Goal: Information Seeking & Learning: Learn about a topic

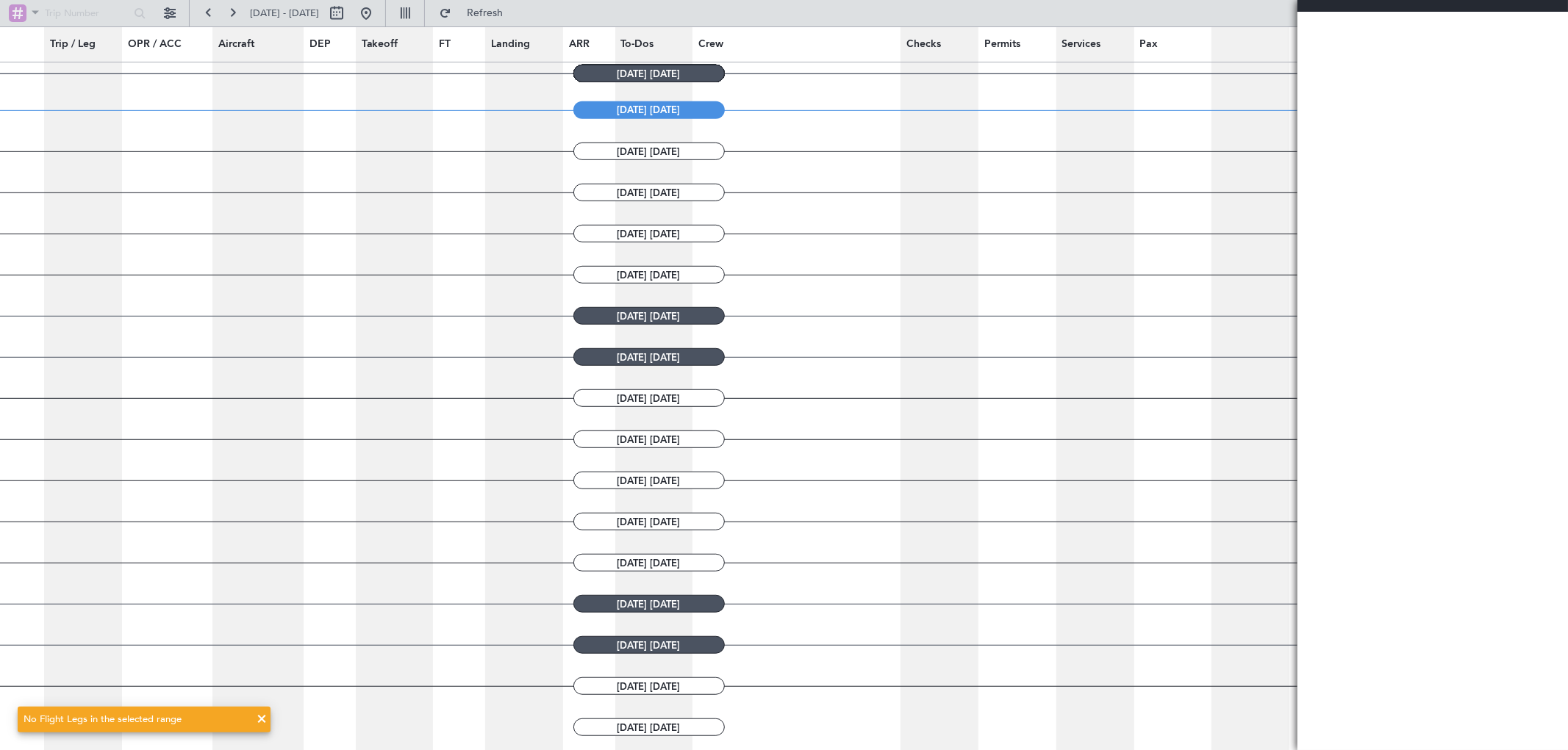
scroll to position [740, 0]
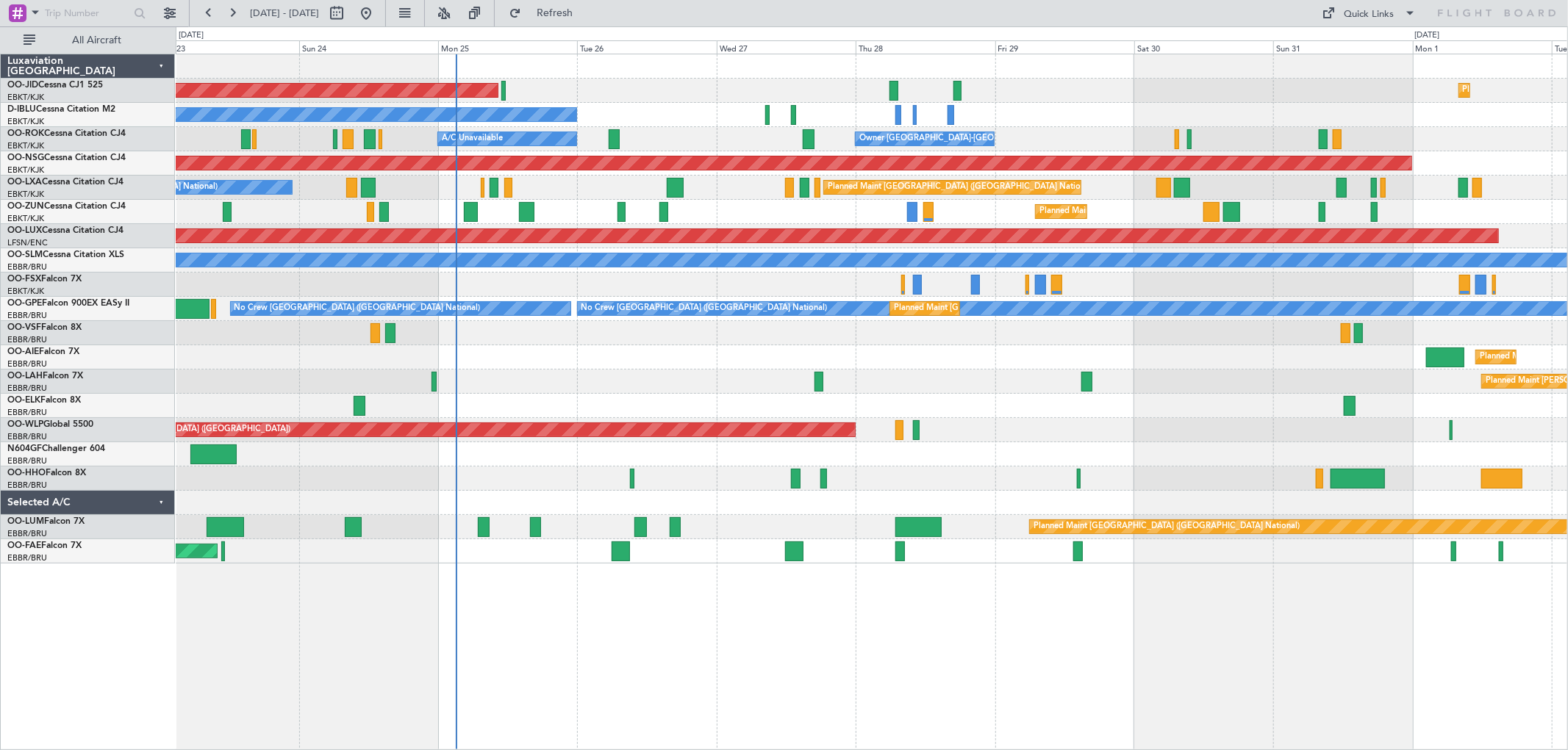
click at [757, 196] on div "Planned Maint [GEOGRAPHIC_DATA] ([GEOGRAPHIC_DATA]) Planned Maint [GEOGRAPHIC_D…" at bounding box center [871, 309] width 1391 height 510
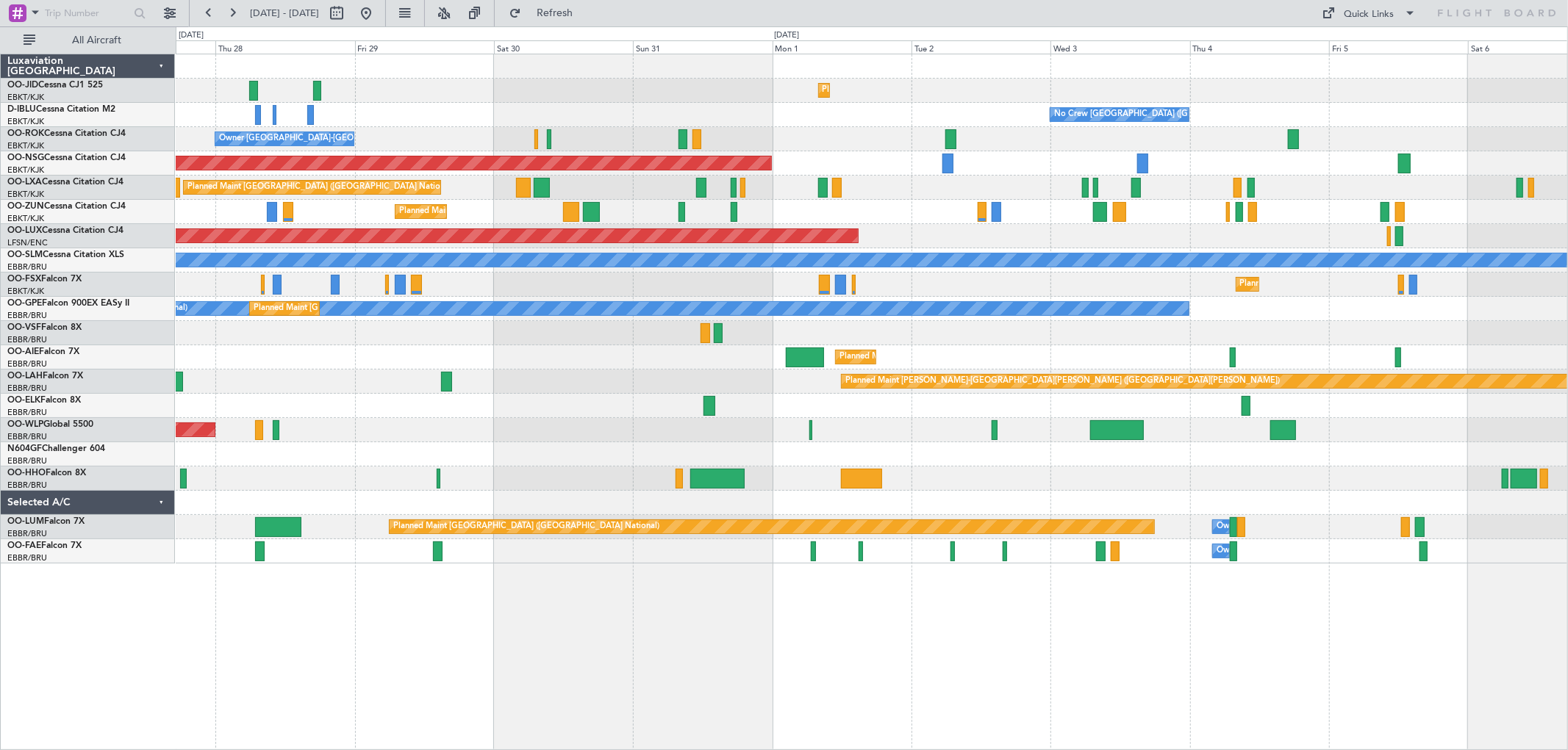
click at [557, 340] on div "Planned Maint Kortrijk-[GEOGRAPHIC_DATA] Planned Maint [GEOGRAPHIC_DATA] ([GEOG…" at bounding box center [871, 309] width 1391 height 510
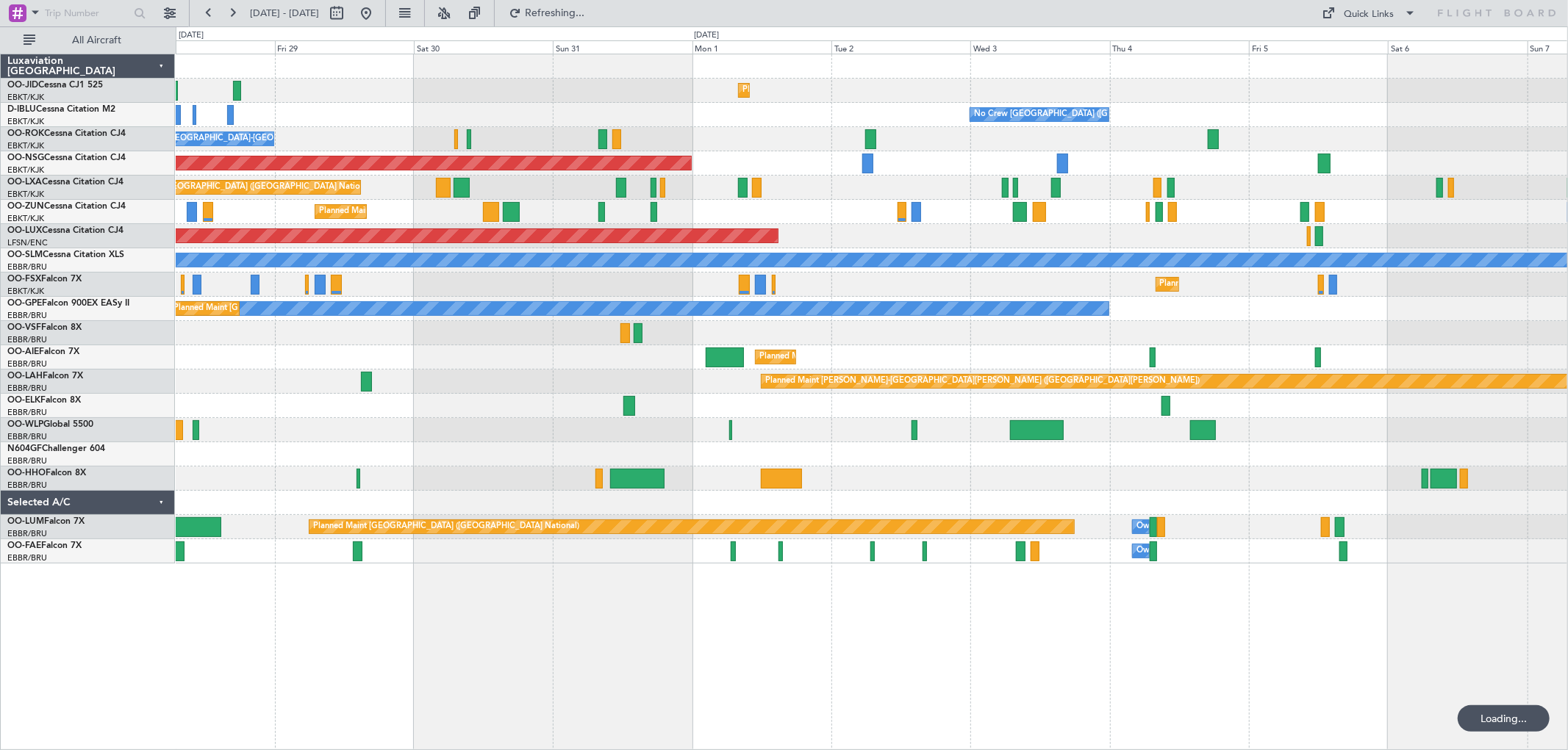
click at [873, 259] on div "Planned Maint Kortrijk-[GEOGRAPHIC_DATA] No Crew [GEOGRAPHIC_DATA] (Brussels Na…" at bounding box center [871, 309] width 1391 height 510
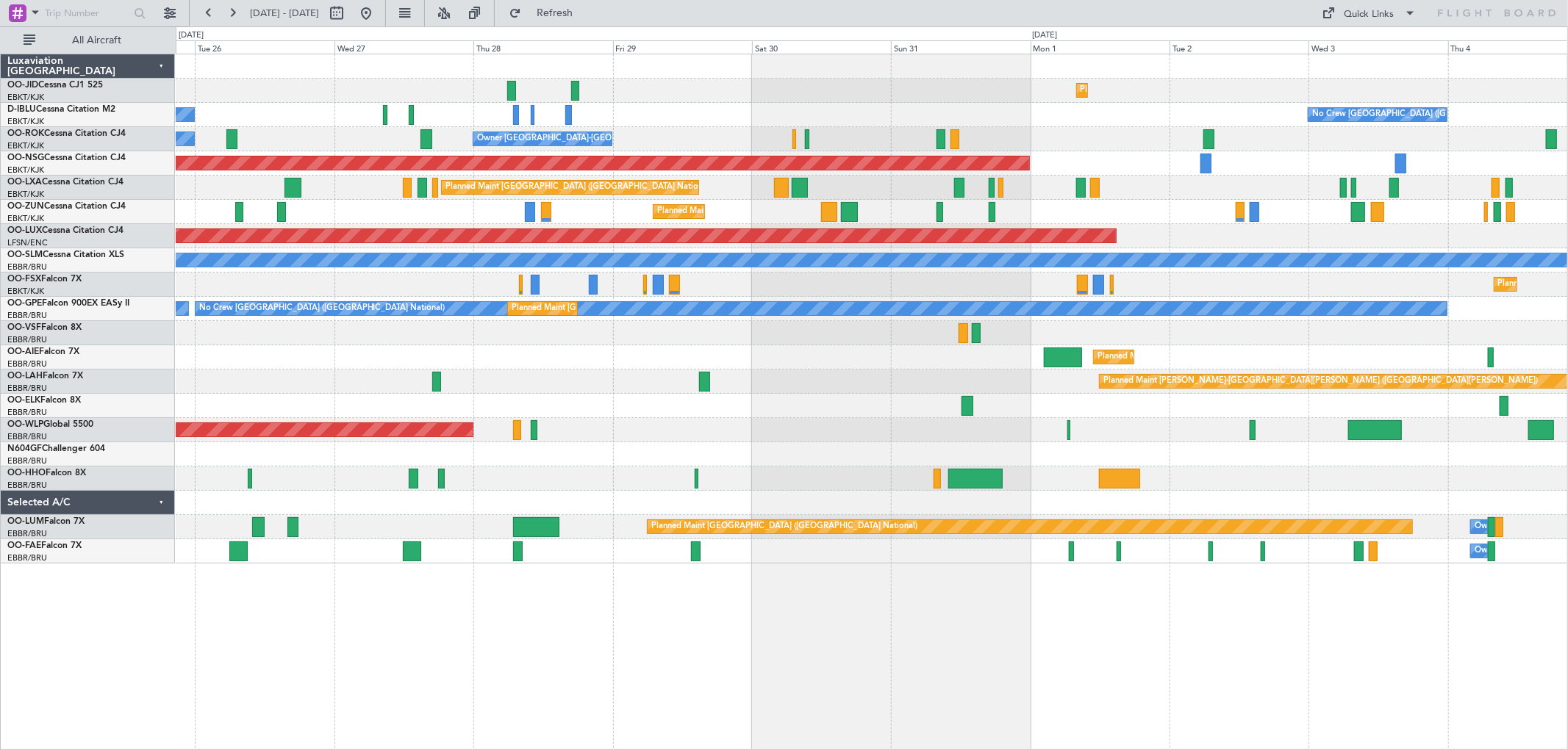
click at [1208, 464] on div "Planned Maint Kortrijk-[GEOGRAPHIC_DATA] Planned Maint [GEOGRAPHIC_DATA] ([GEOG…" at bounding box center [871, 309] width 1391 height 510
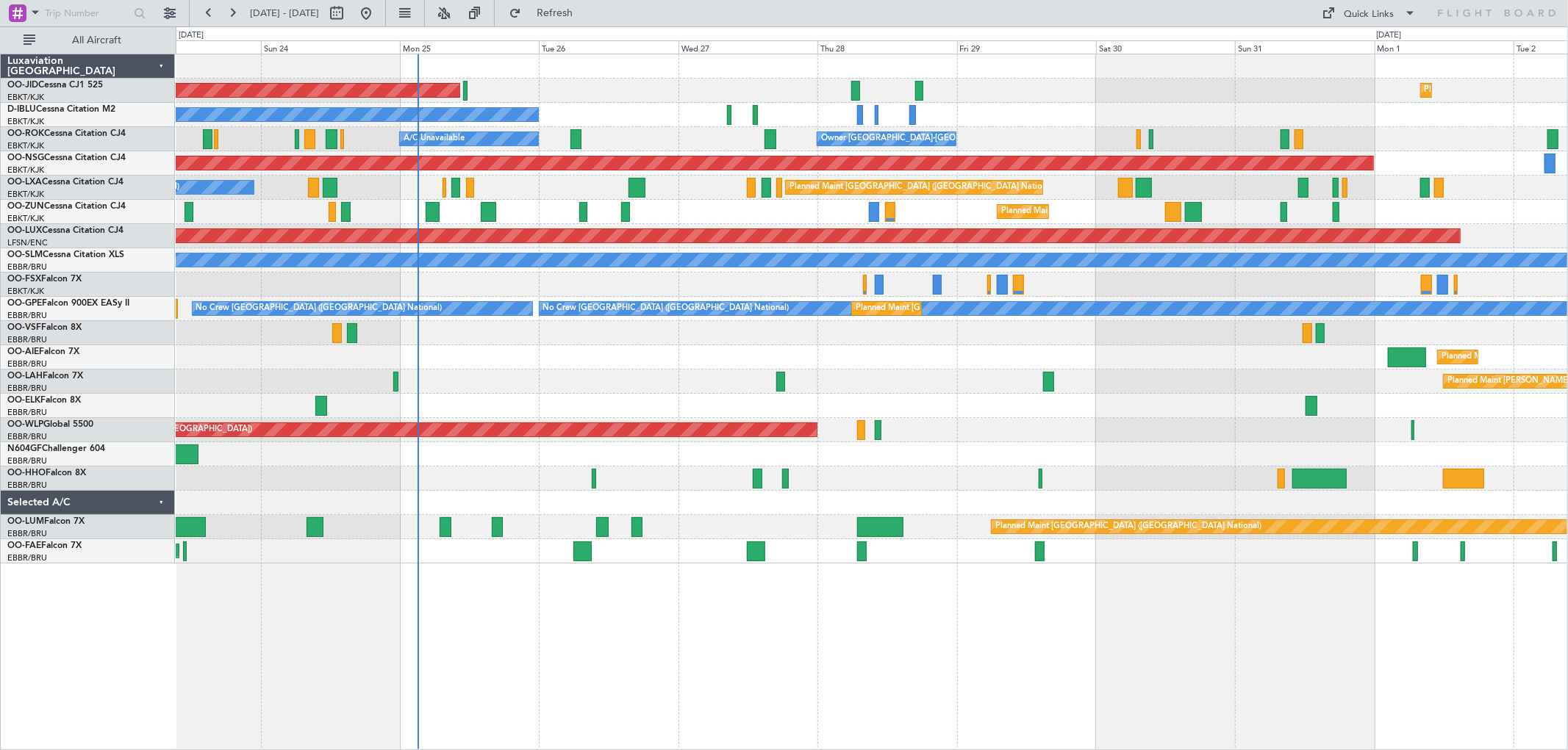
click at [650, 448] on div at bounding box center [871, 455] width 1391 height 25
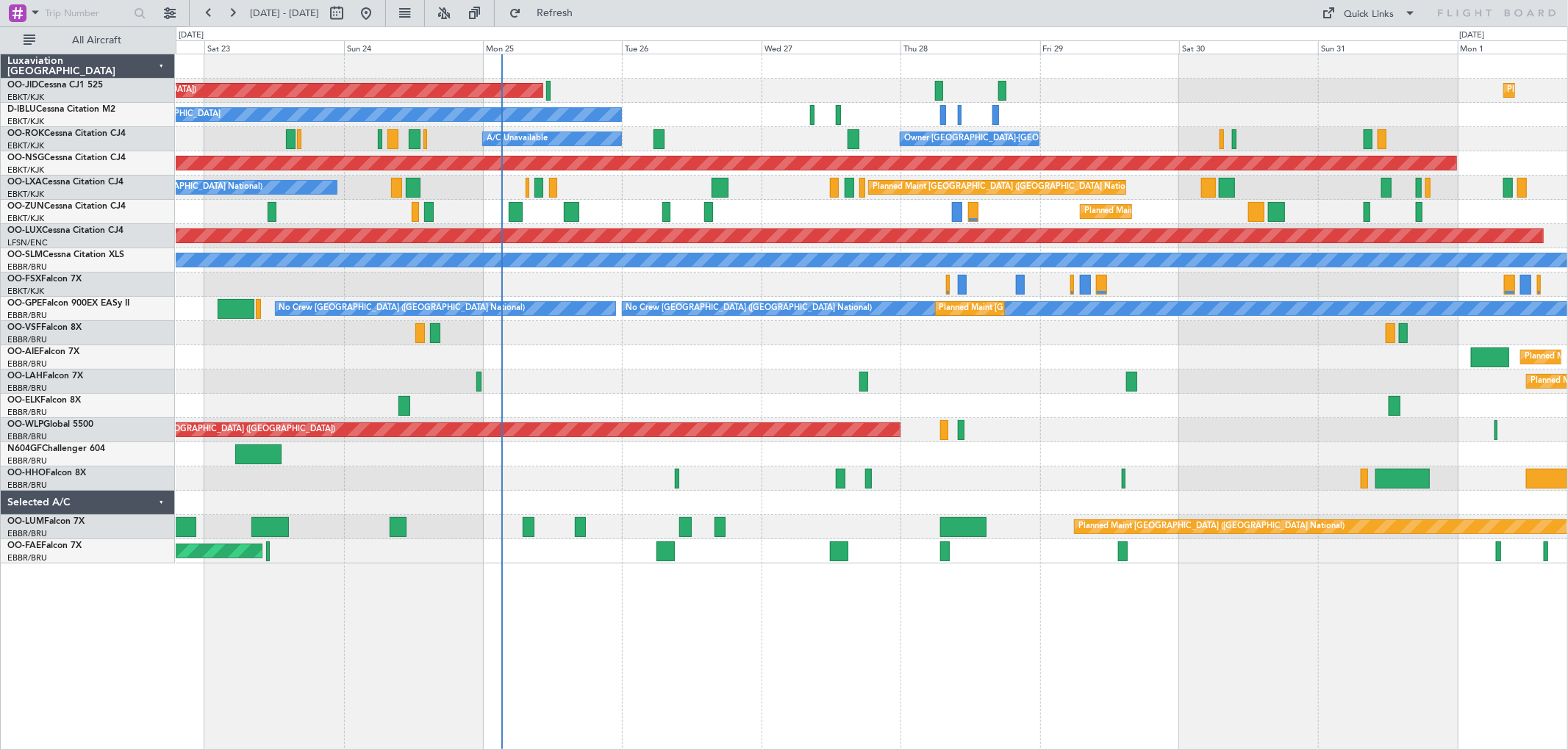
click at [401, 560] on div "Planned Maint Kortrijk-[GEOGRAPHIC_DATA] Owner [GEOGRAPHIC_DATA]" at bounding box center [871, 551] width 1391 height 25
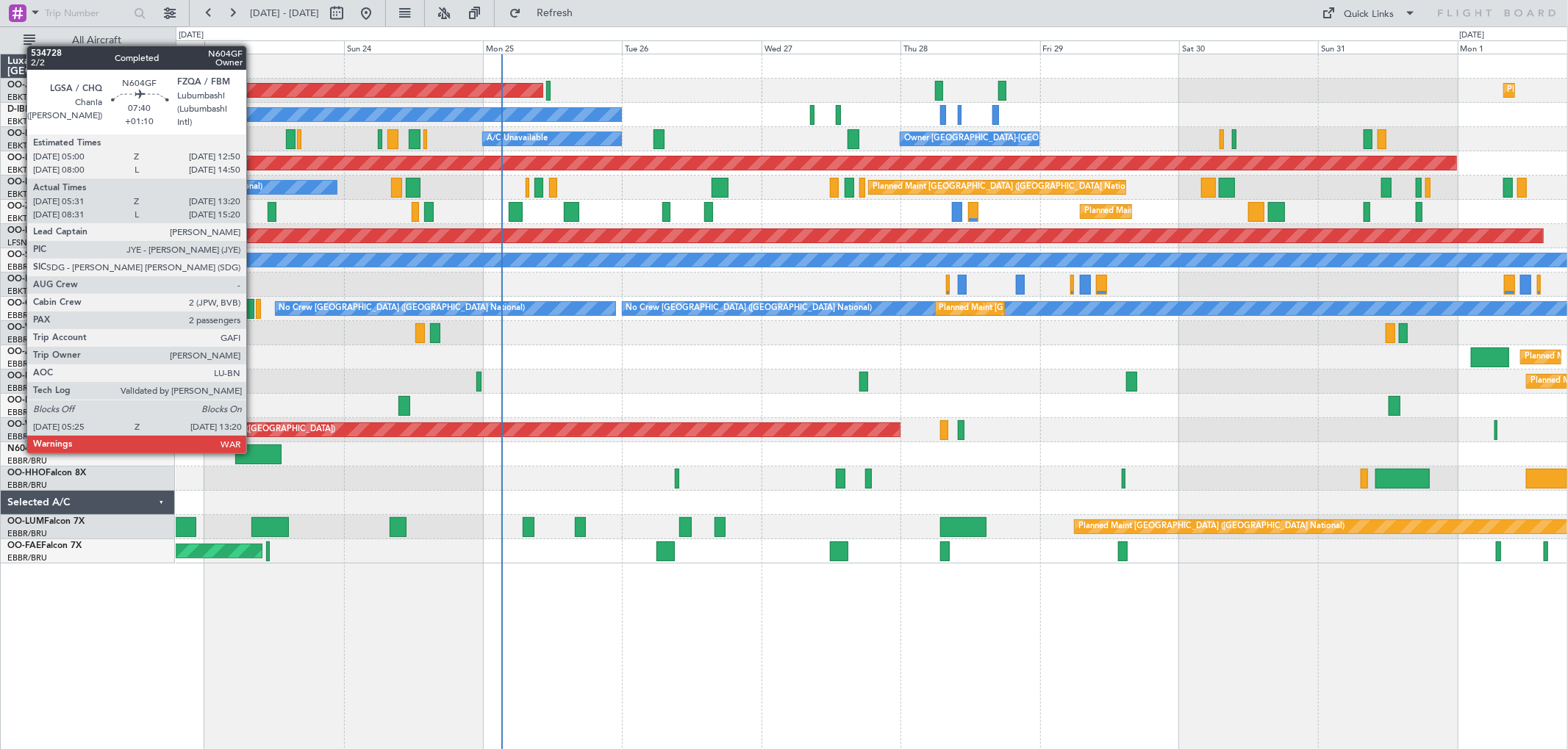
click at [255, 452] on div at bounding box center [259, 455] width 46 height 20
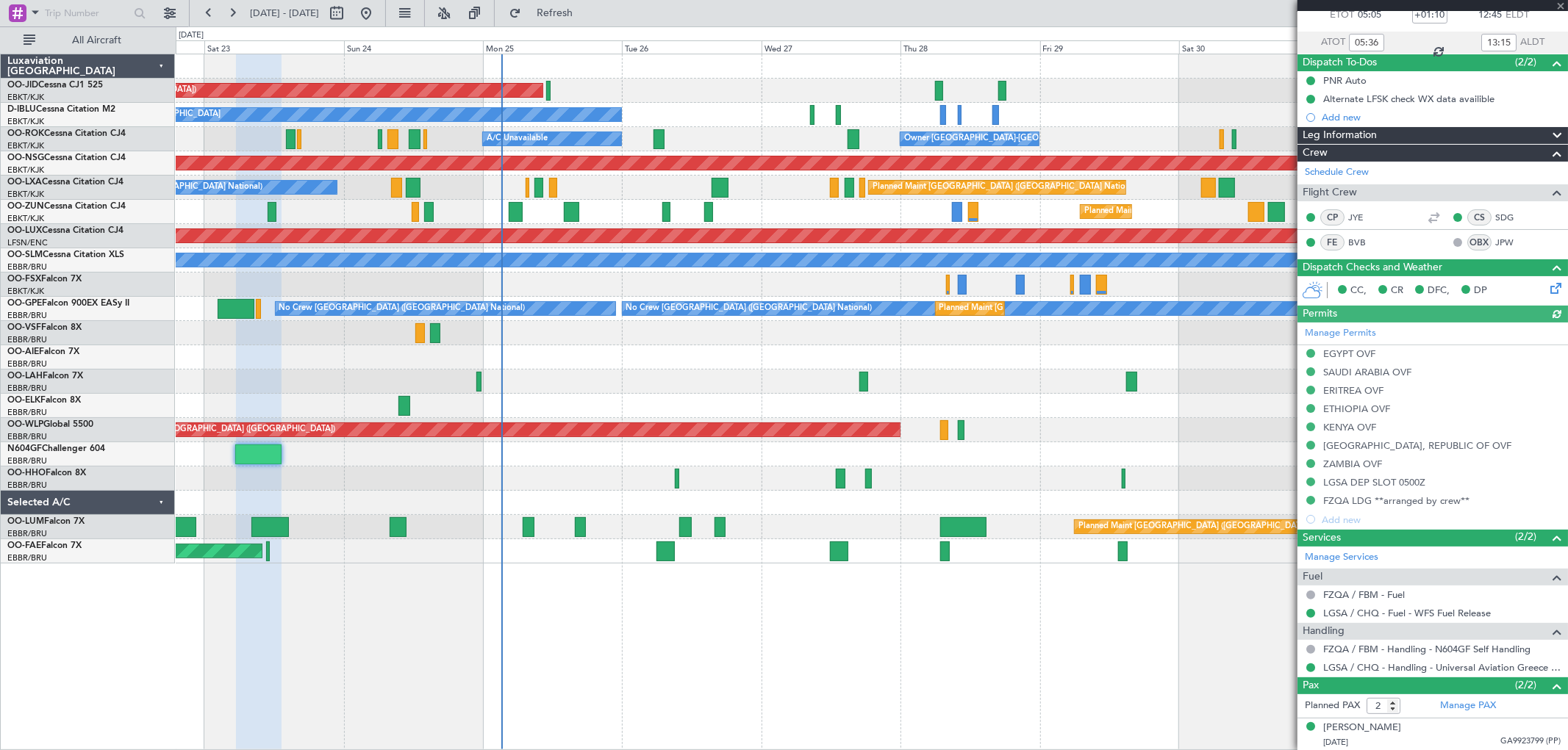
scroll to position [123, 0]
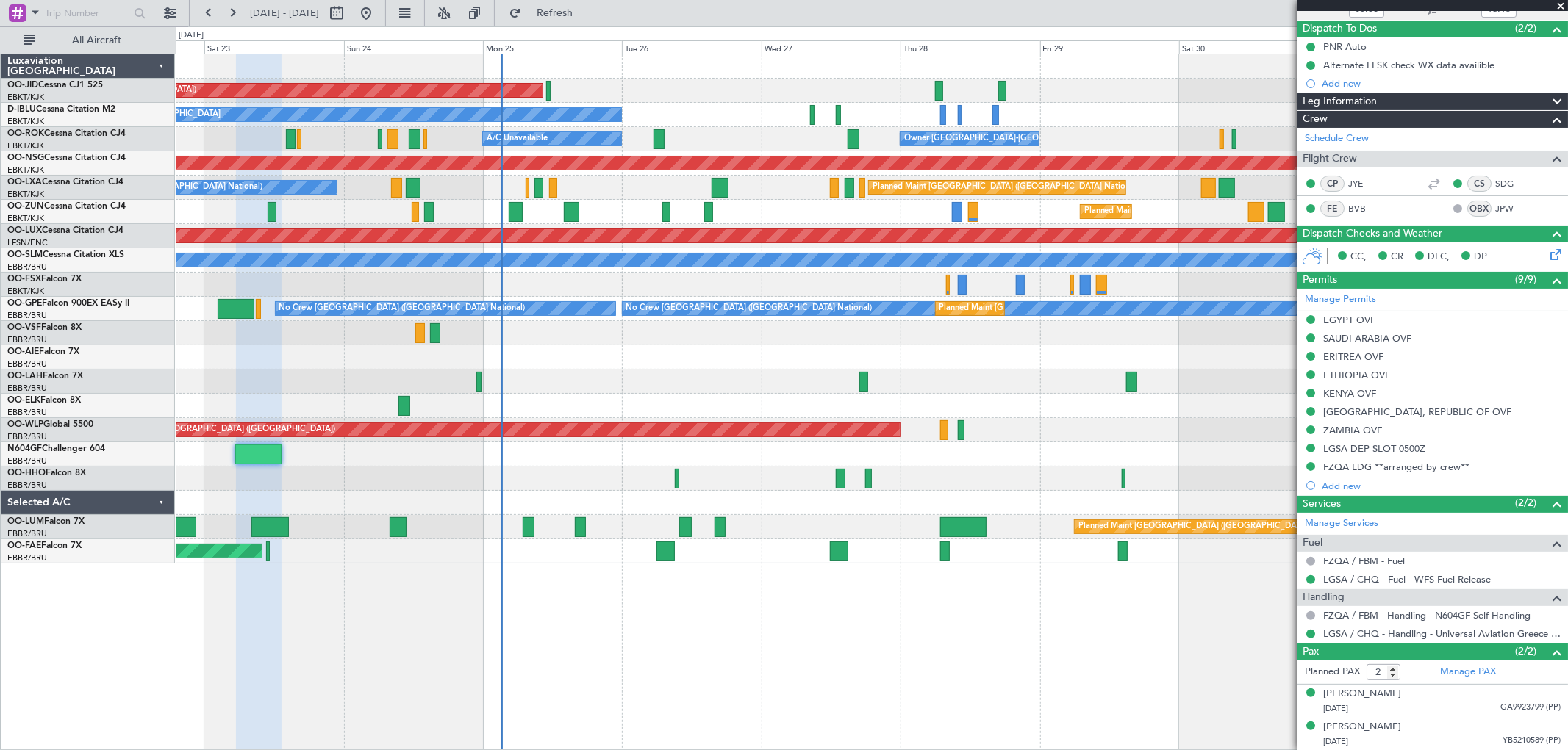
click at [1561, 3] on span at bounding box center [1561, 7] width 15 height 13
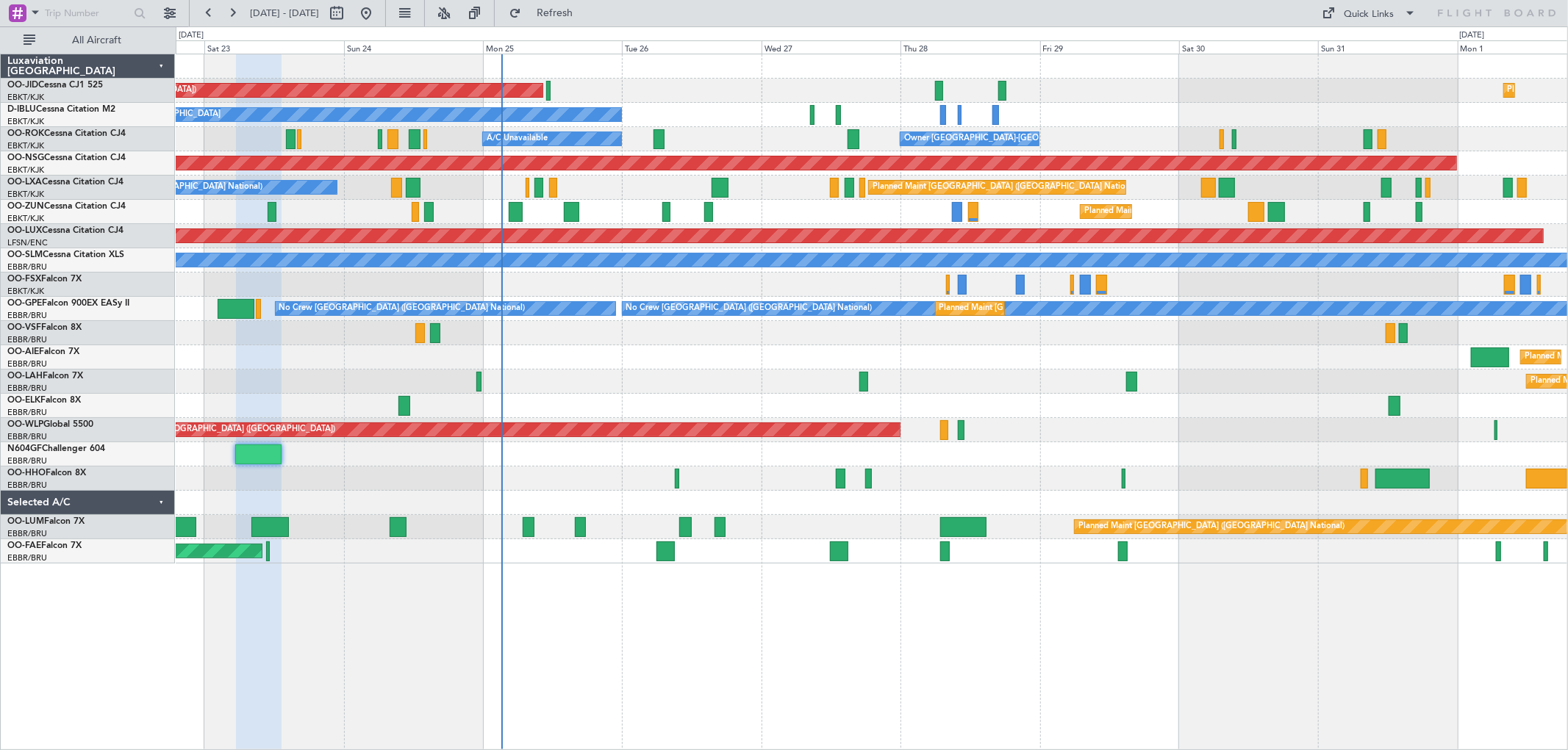
type input "0"
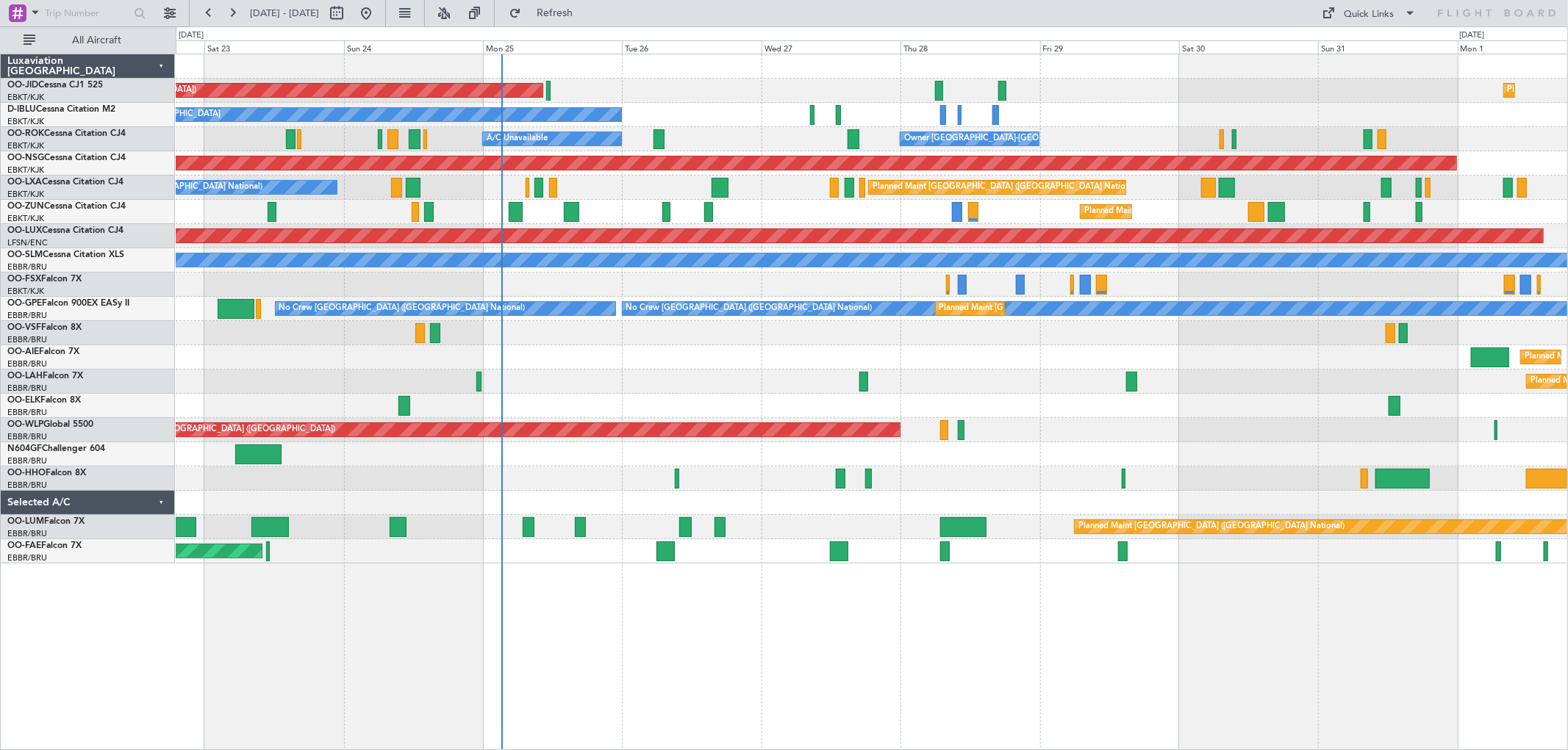
scroll to position [0, 0]
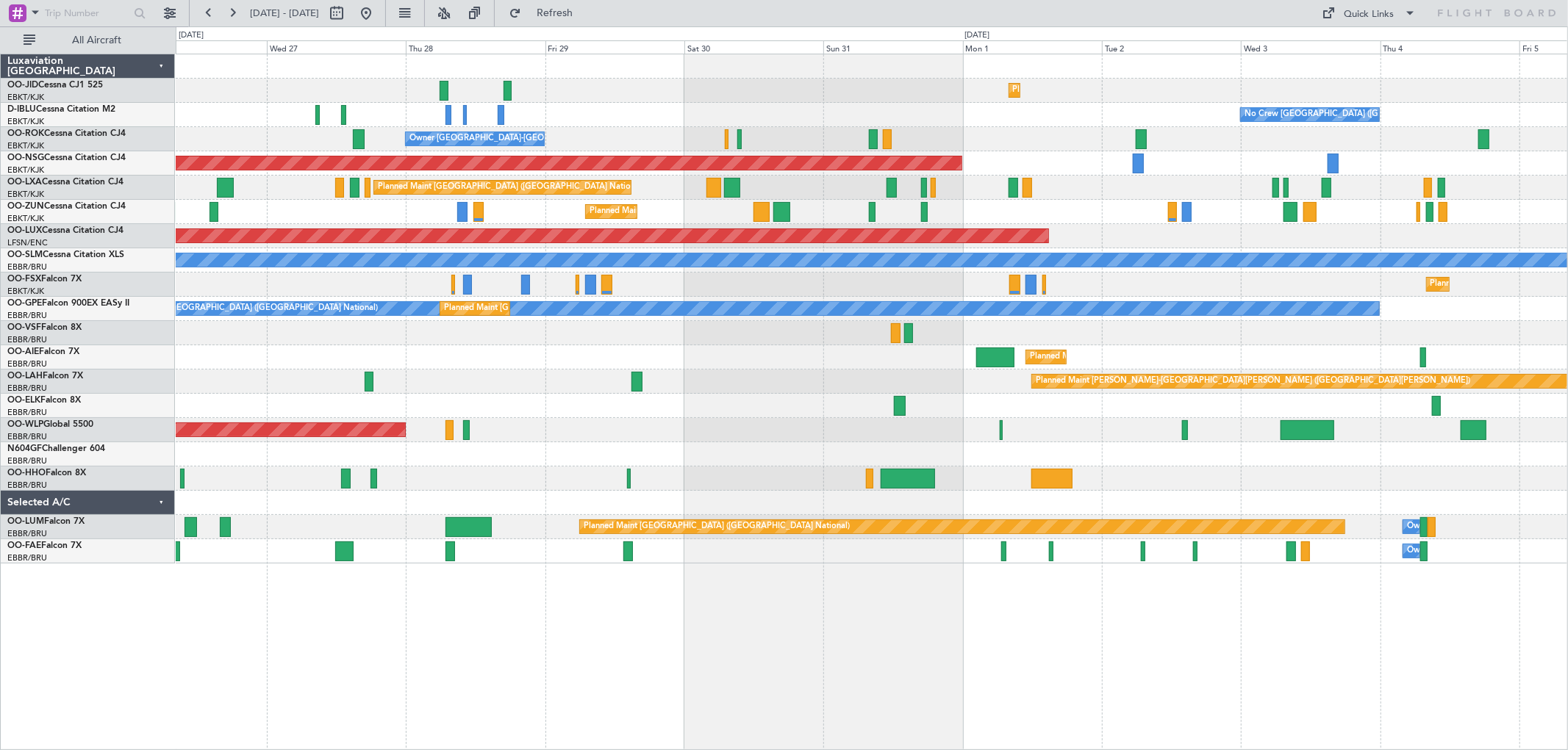
click at [224, 483] on div "Planned Maint Kortrijk-[GEOGRAPHIC_DATA] Planned Maint [GEOGRAPHIC_DATA] ([GEOG…" at bounding box center [871, 309] width 1391 height 510
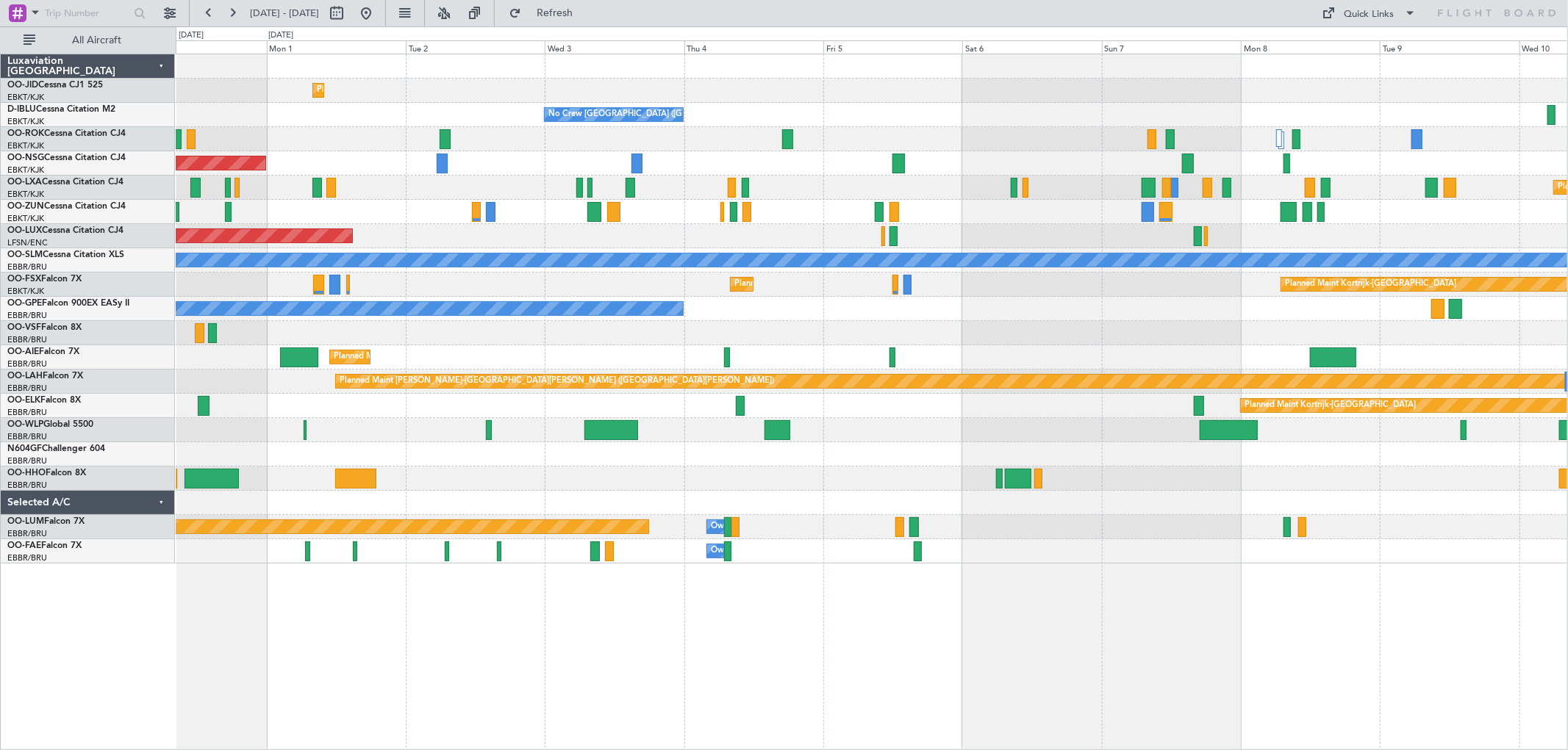
click at [724, 481] on div "Planned Maint Kortrijk-[GEOGRAPHIC_DATA] No Crew [GEOGRAPHIC_DATA] (Brussels Na…" at bounding box center [871, 309] width 1391 height 510
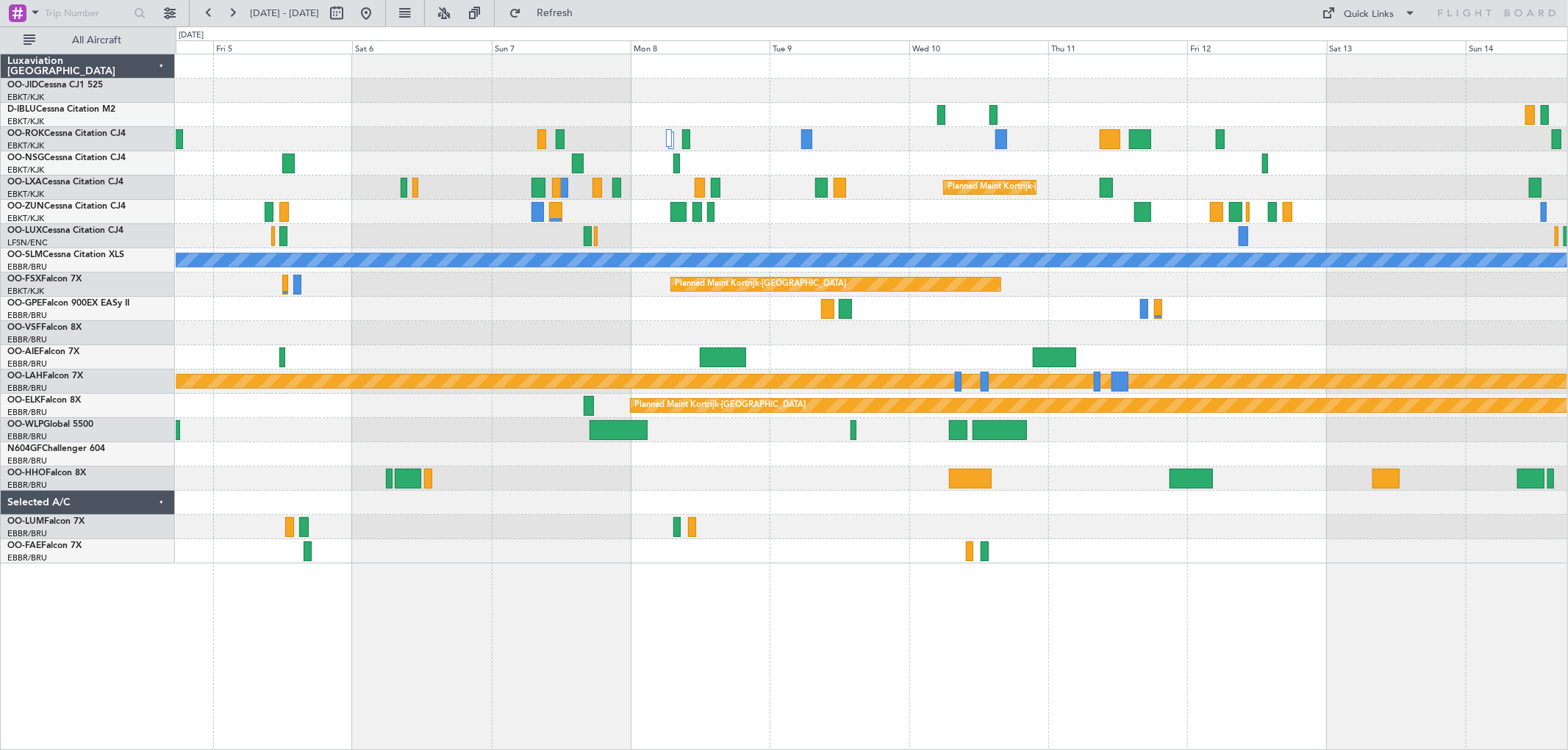
click at [722, 463] on div at bounding box center [871, 455] width 1391 height 25
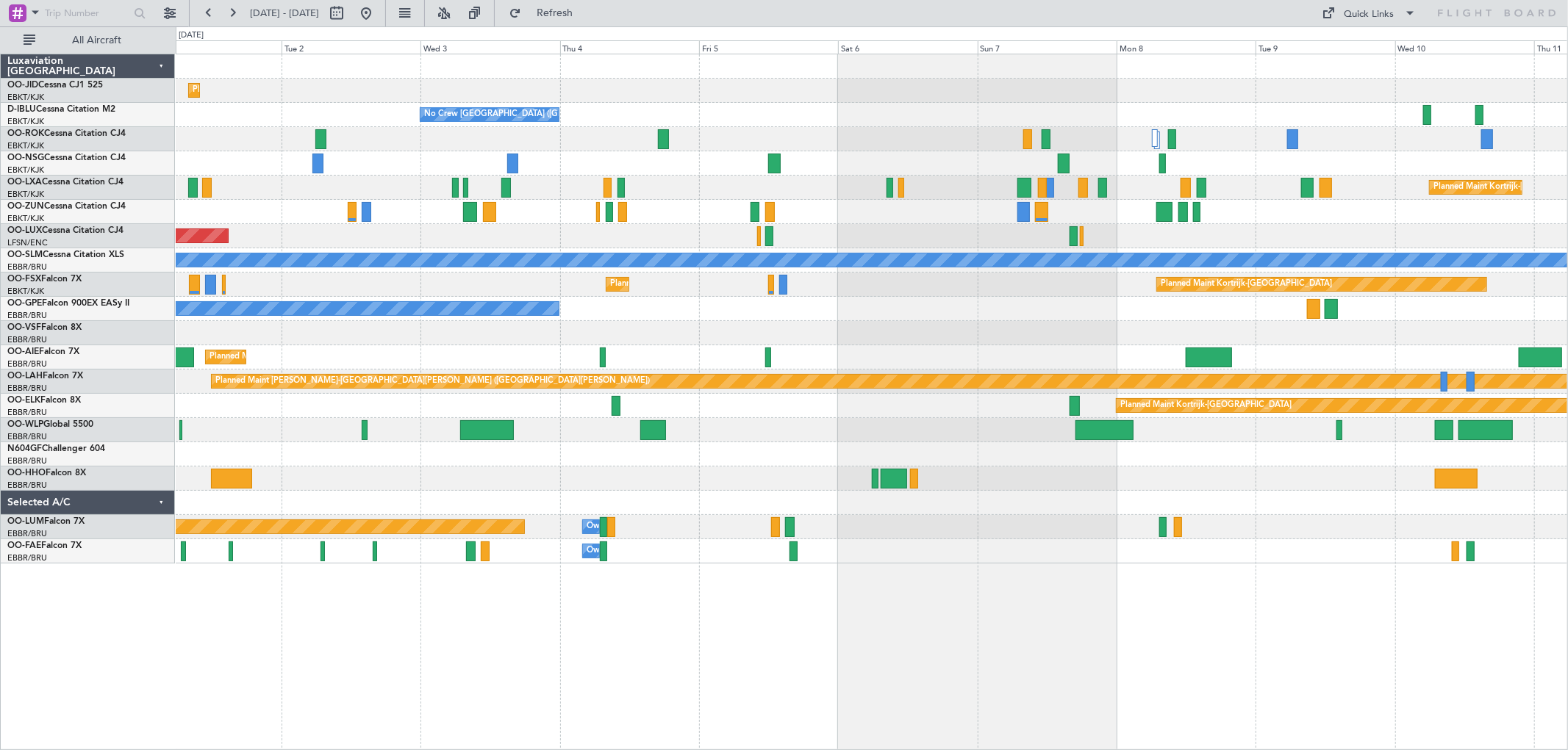
click at [1149, 454] on div at bounding box center [871, 455] width 1391 height 25
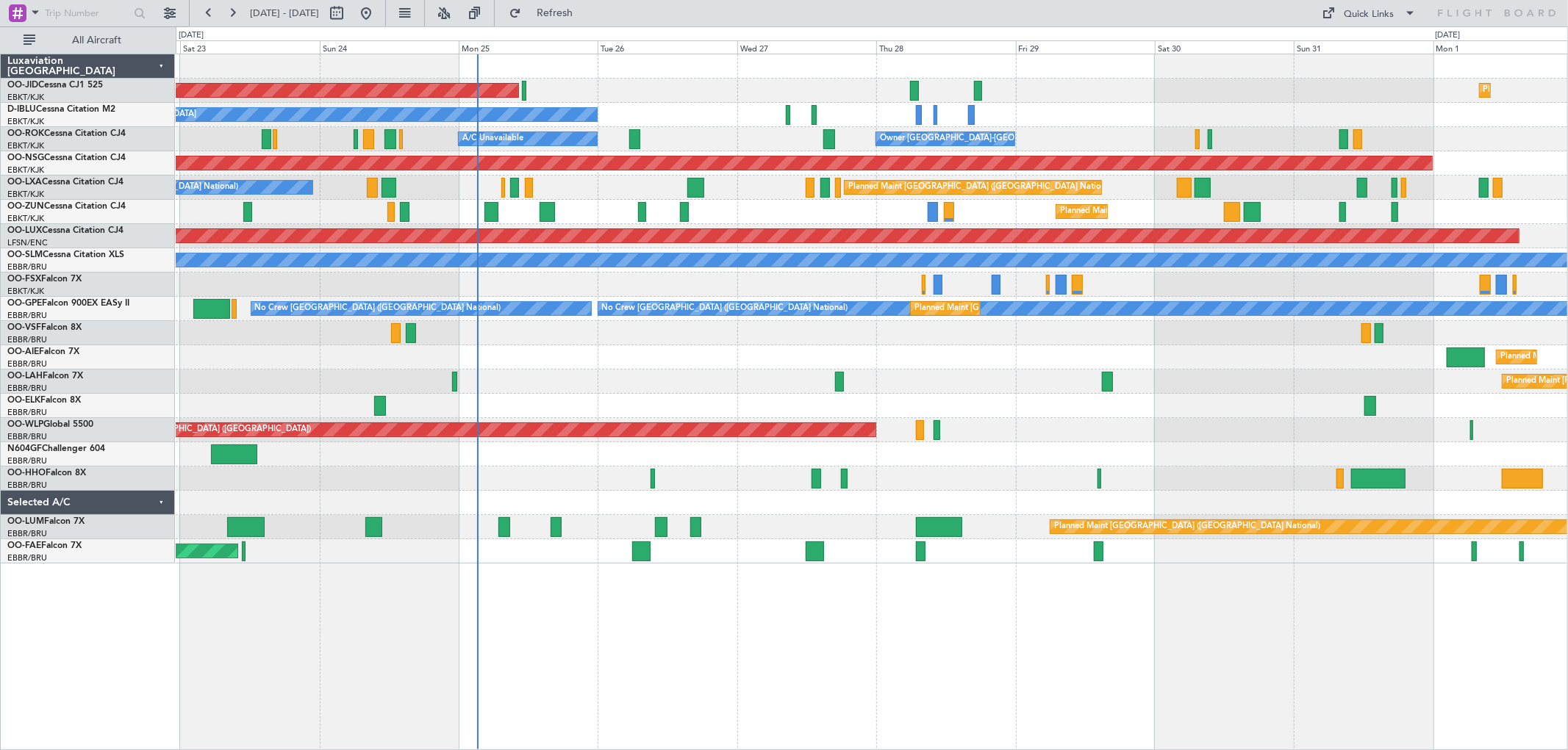
click at [1099, 425] on div "Planned Maint [GEOGRAPHIC_DATA] ([GEOGRAPHIC_DATA])" at bounding box center [871, 431] width 1391 height 25
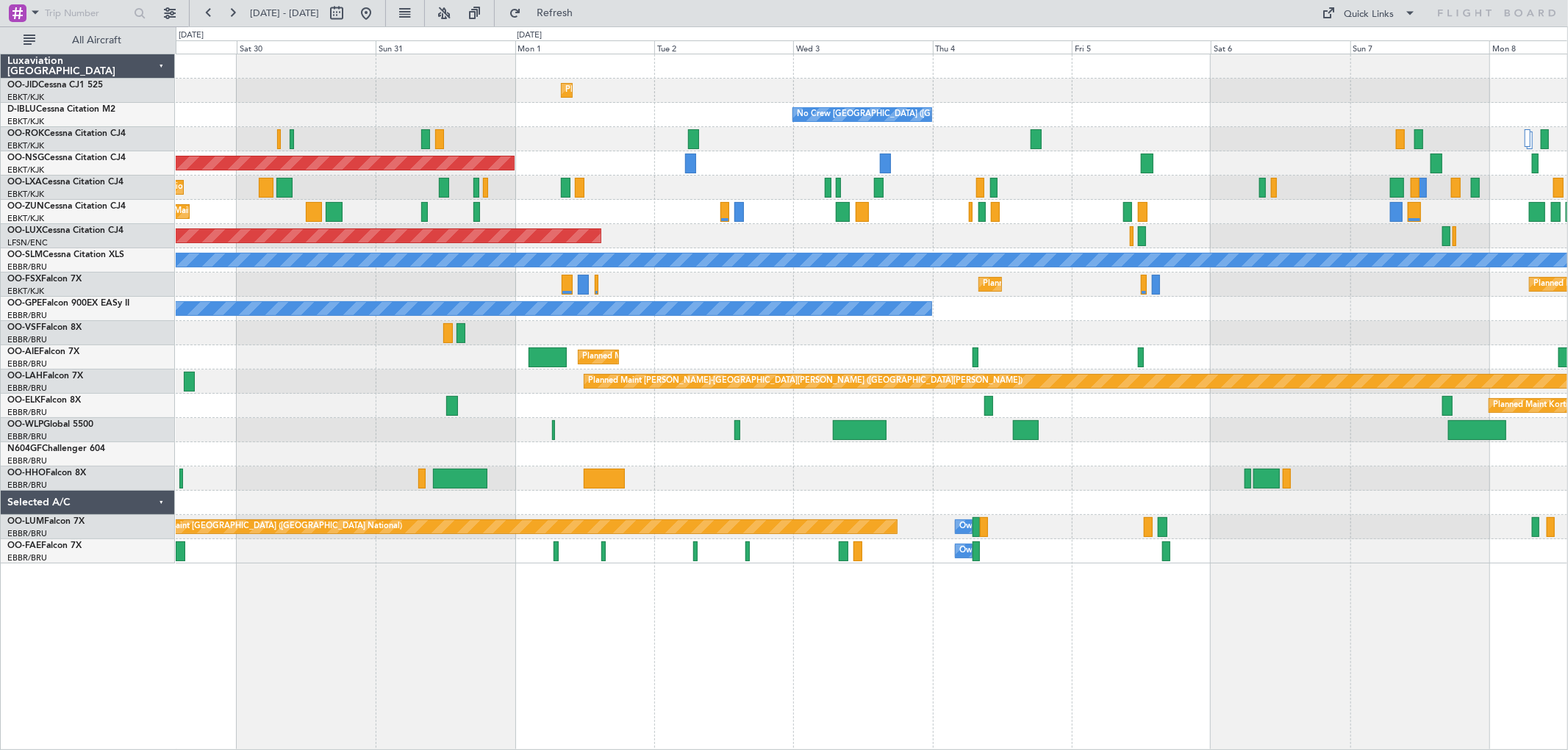
click at [346, 266] on div "Planned Maint Kortrijk-[GEOGRAPHIC_DATA] No Crew [GEOGRAPHIC_DATA] (Brussels Na…" at bounding box center [871, 309] width 1391 height 510
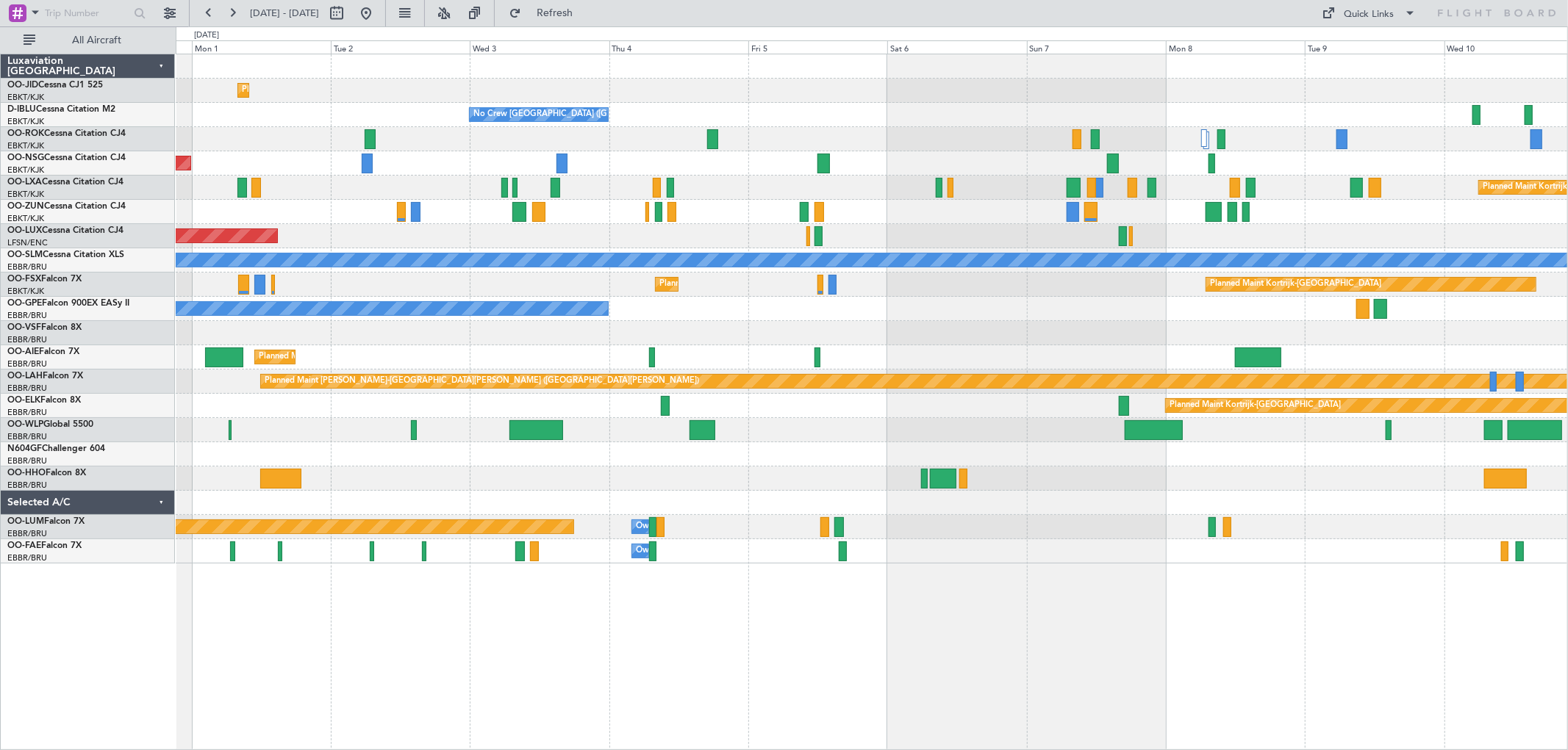
click at [995, 312] on div "No Crew [GEOGRAPHIC_DATA] ([GEOGRAPHIC_DATA] National)" at bounding box center [871, 309] width 1391 height 25
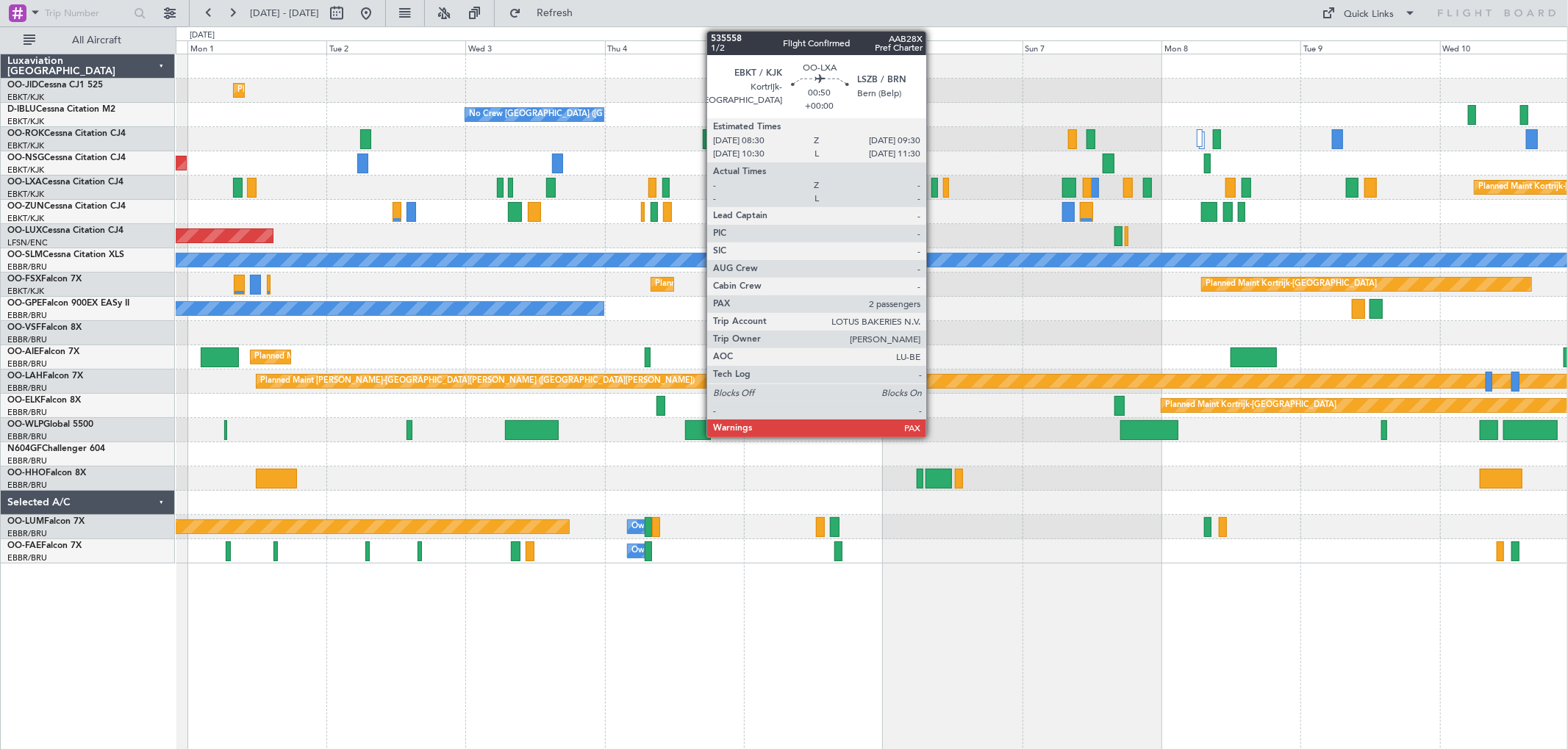
click at [933, 185] on div at bounding box center [934, 188] width 6 height 20
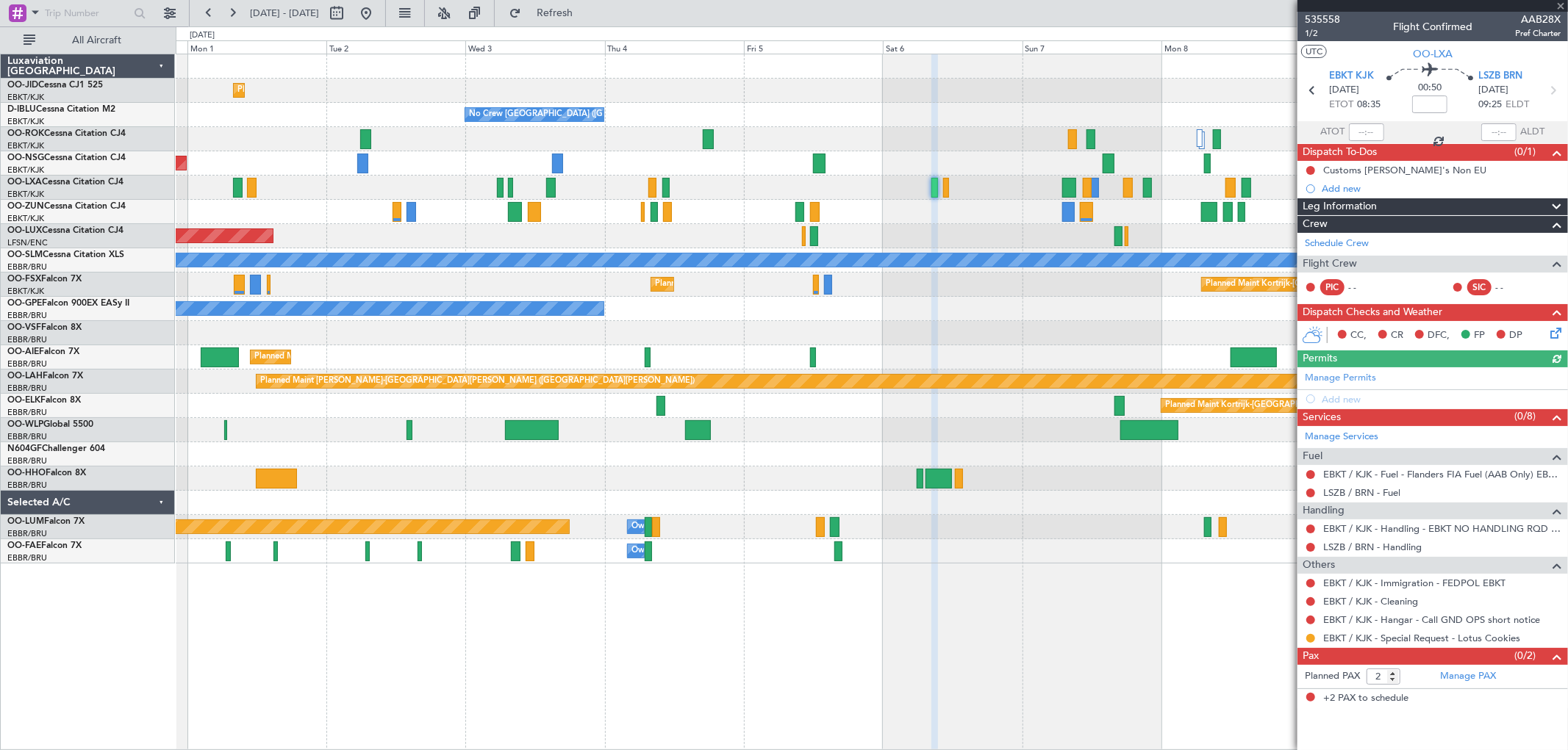
click at [1560, 3] on div at bounding box center [1433, 6] width 271 height 11
click at [1559, 2] on span at bounding box center [1561, 7] width 15 height 13
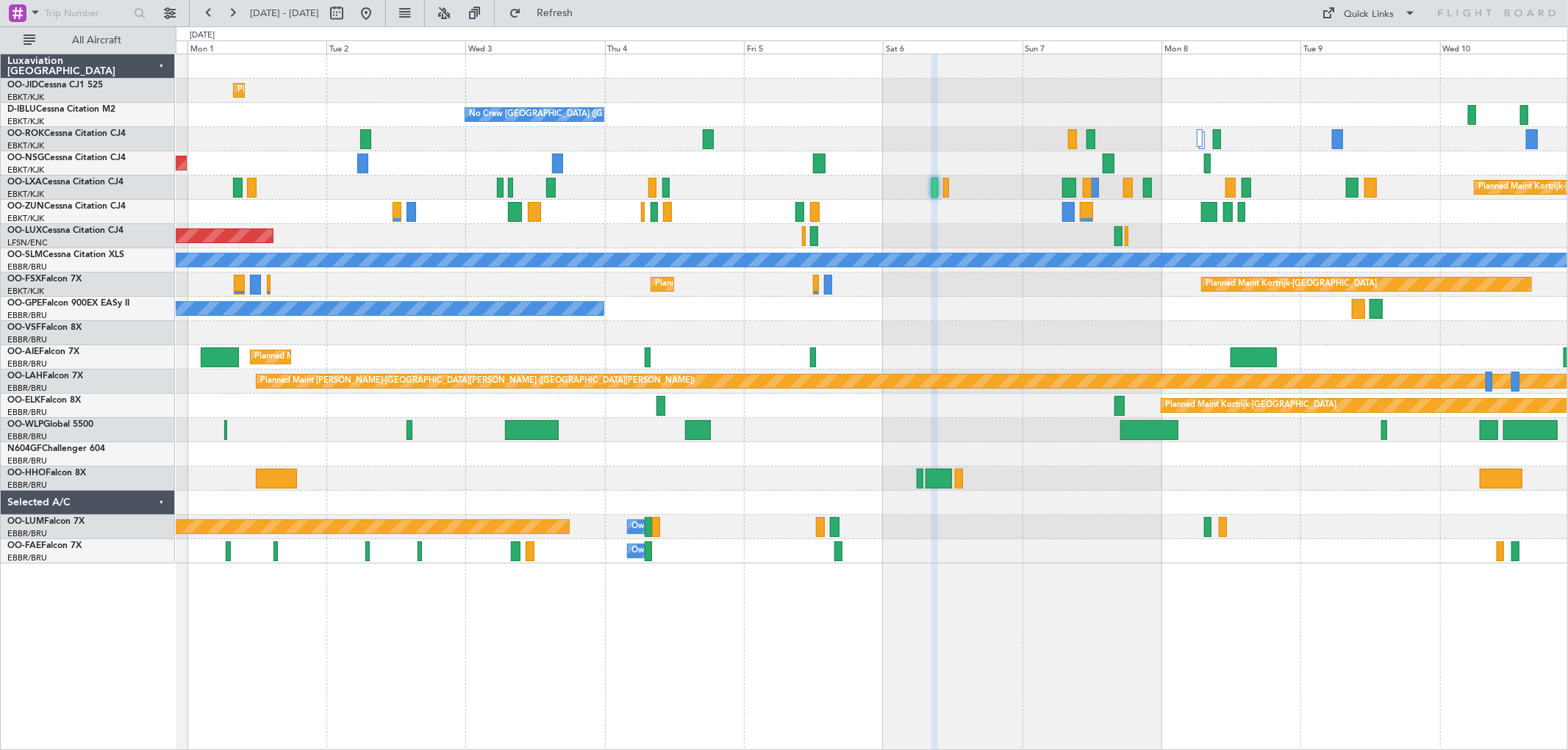
type input "0"
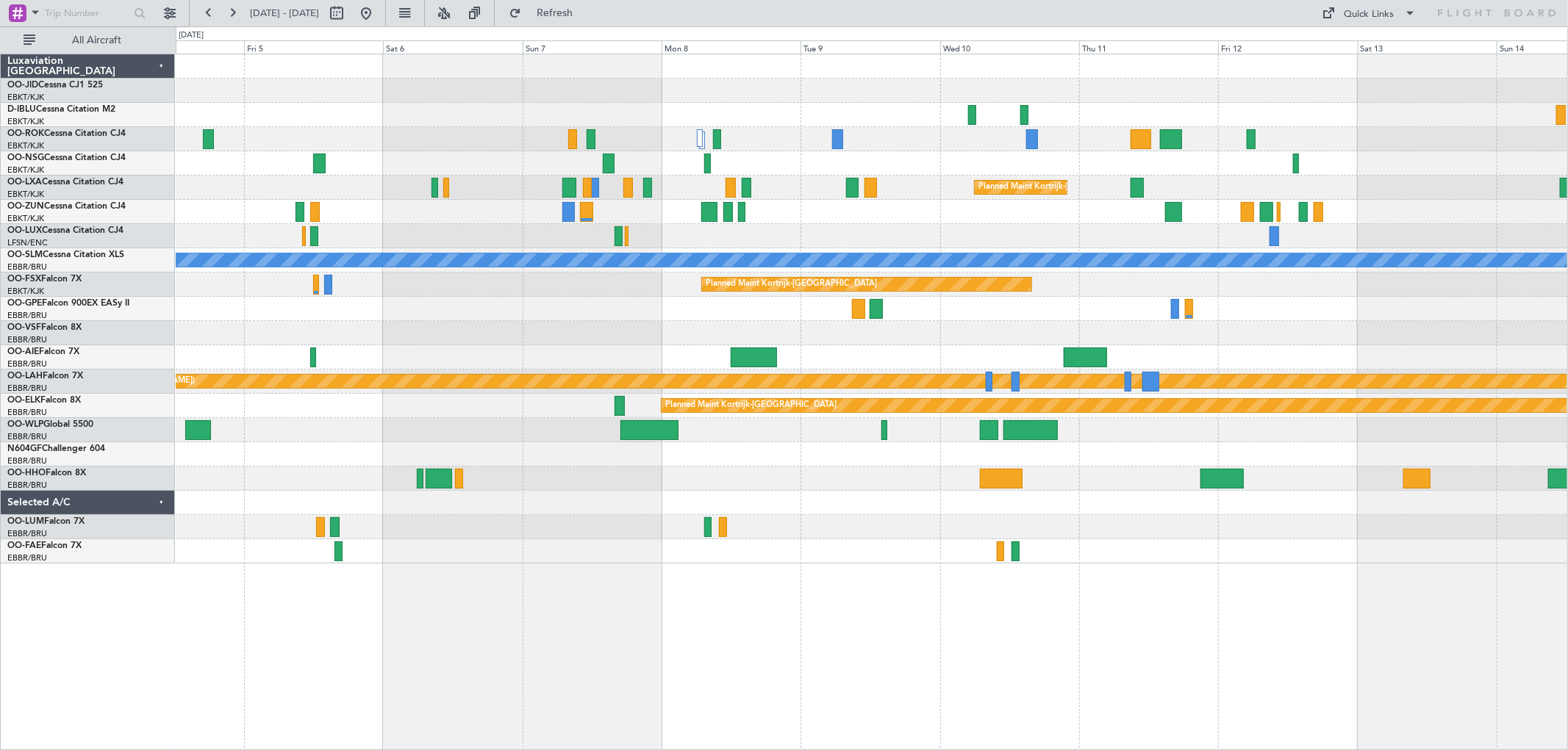
click at [791, 472] on div at bounding box center [871, 479] width 1391 height 25
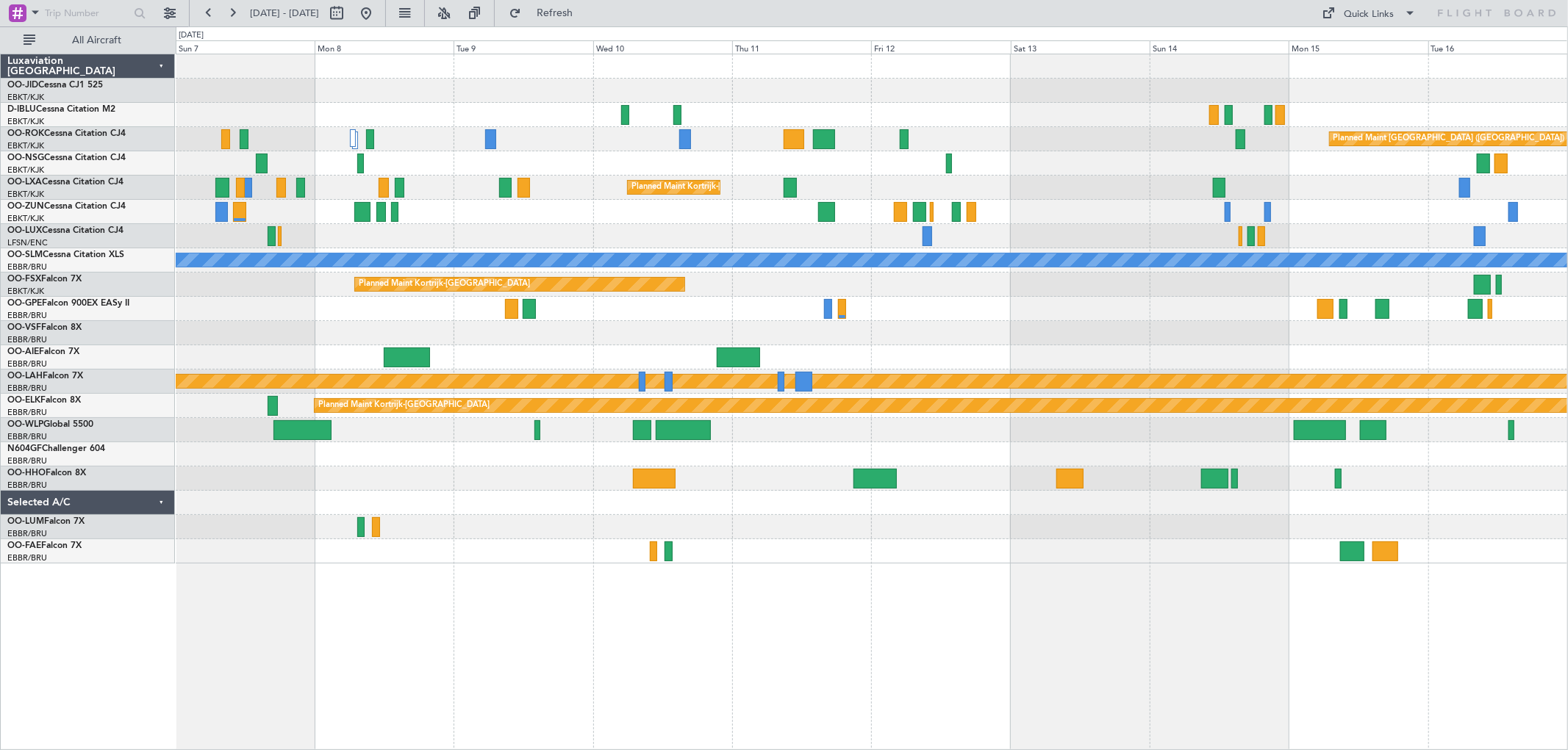
click at [1269, 525] on div at bounding box center [871, 528] width 1391 height 25
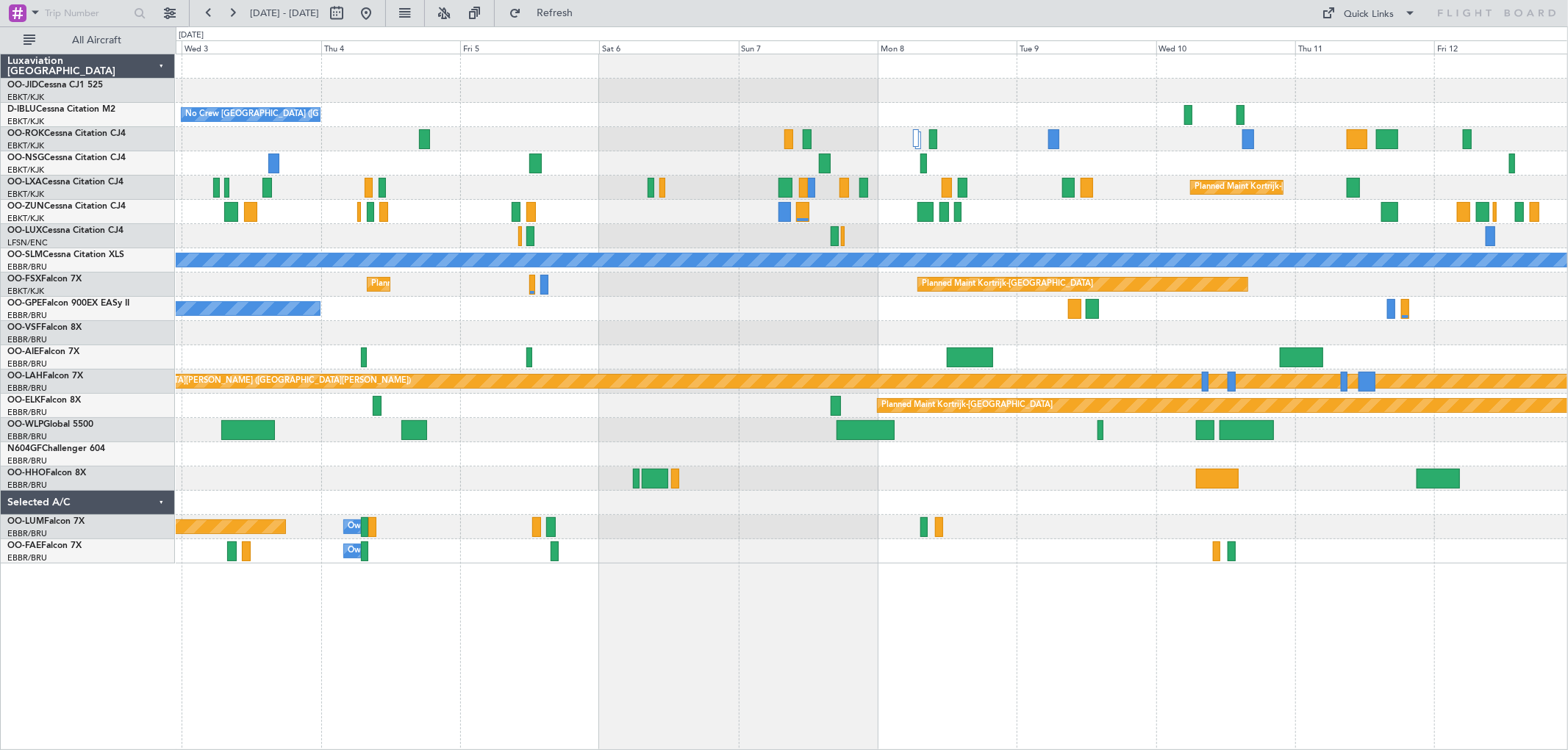
click at [1125, 500] on div at bounding box center [871, 503] width 1391 height 25
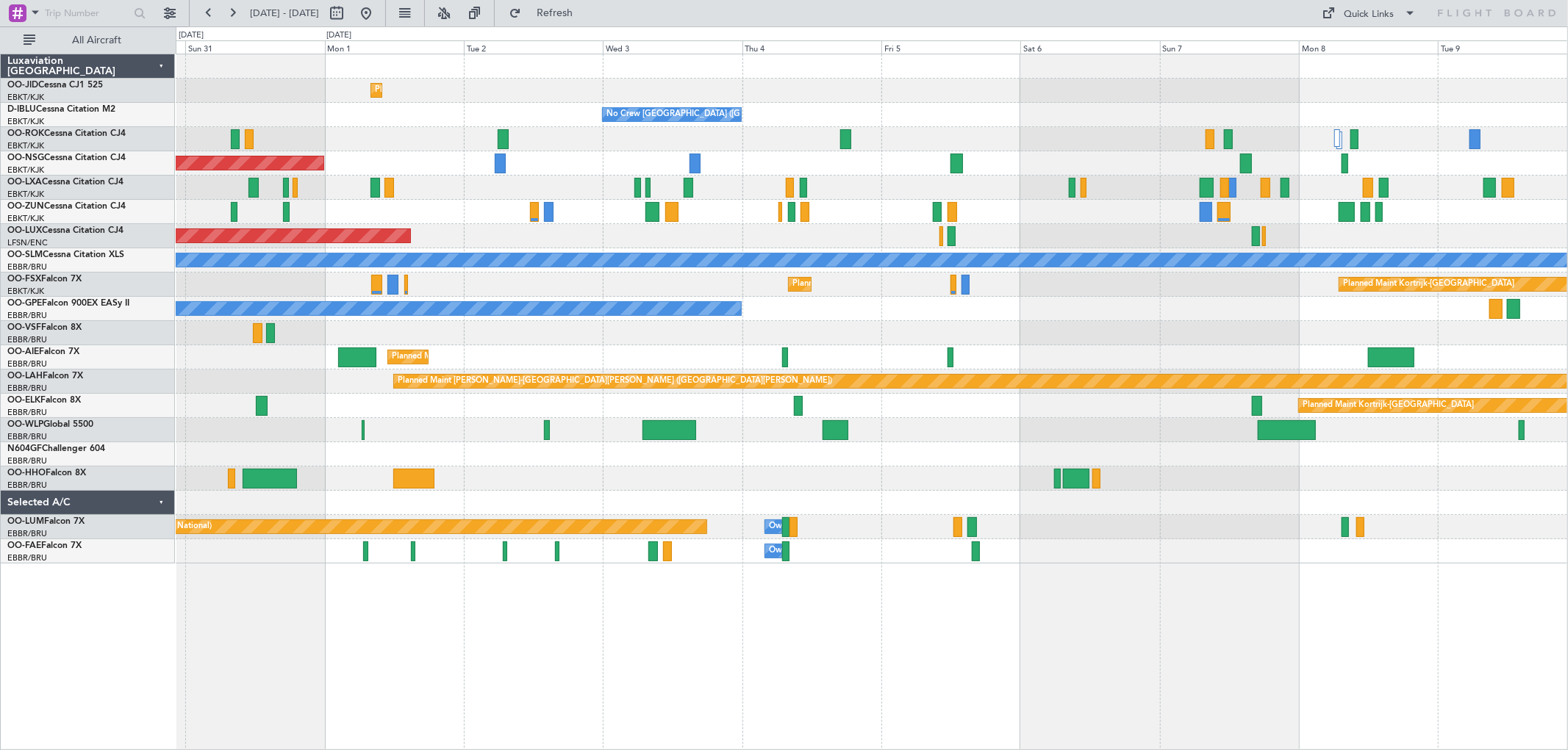
click at [1046, 208] on div "Planned Maint Kortrijk-[GEOGRAPHIC_DATA] No Crew [GEOGRAPHIC_DATA] (Brussels Na…" at bounding box center [871, 309] width 1391 height 510
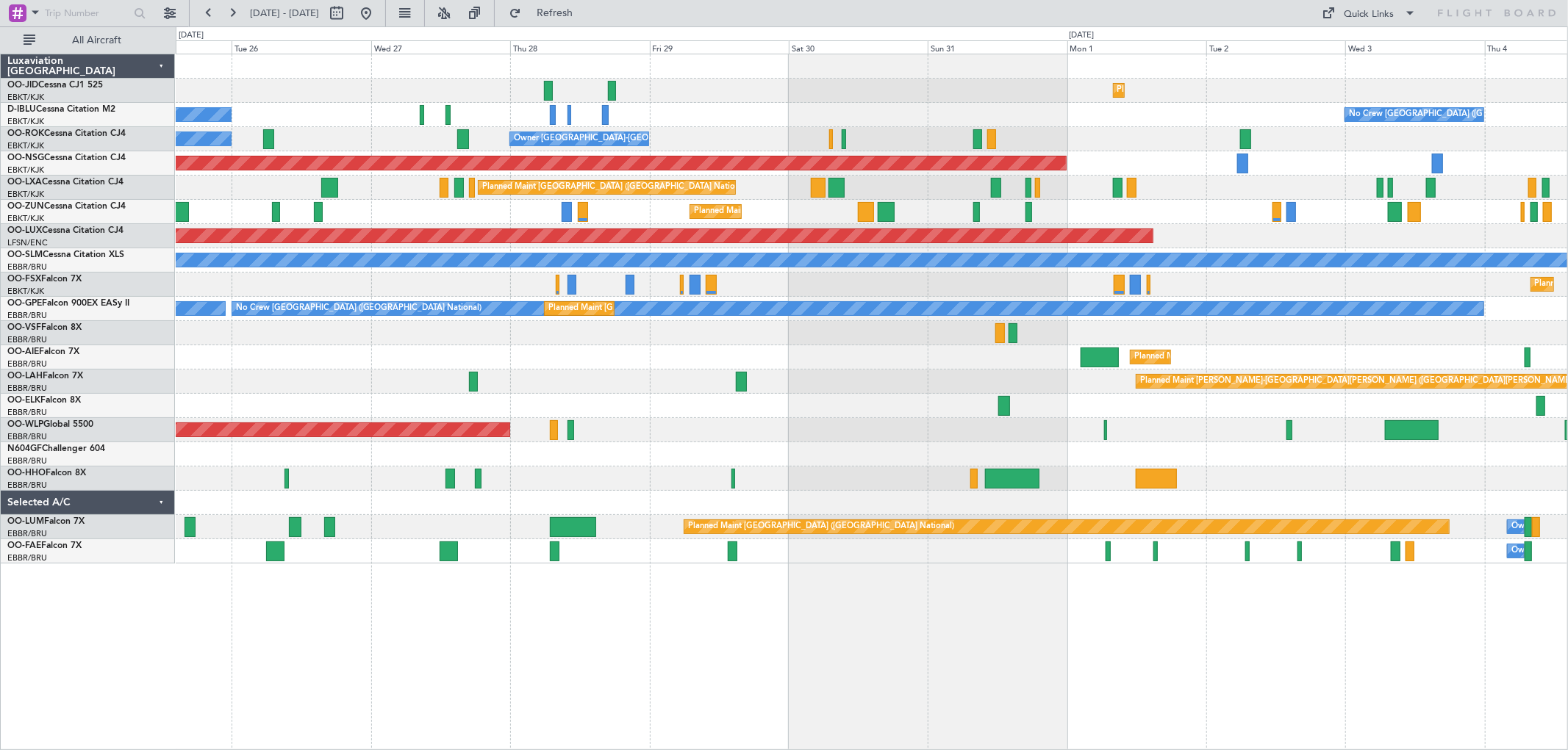
click at [840, 358] on div "Planned Maint [GEOGRAPHIC_DATA] ([GEOGRAPHIC_DATA])" at bounding box center [871, 358] width 1391 height 25
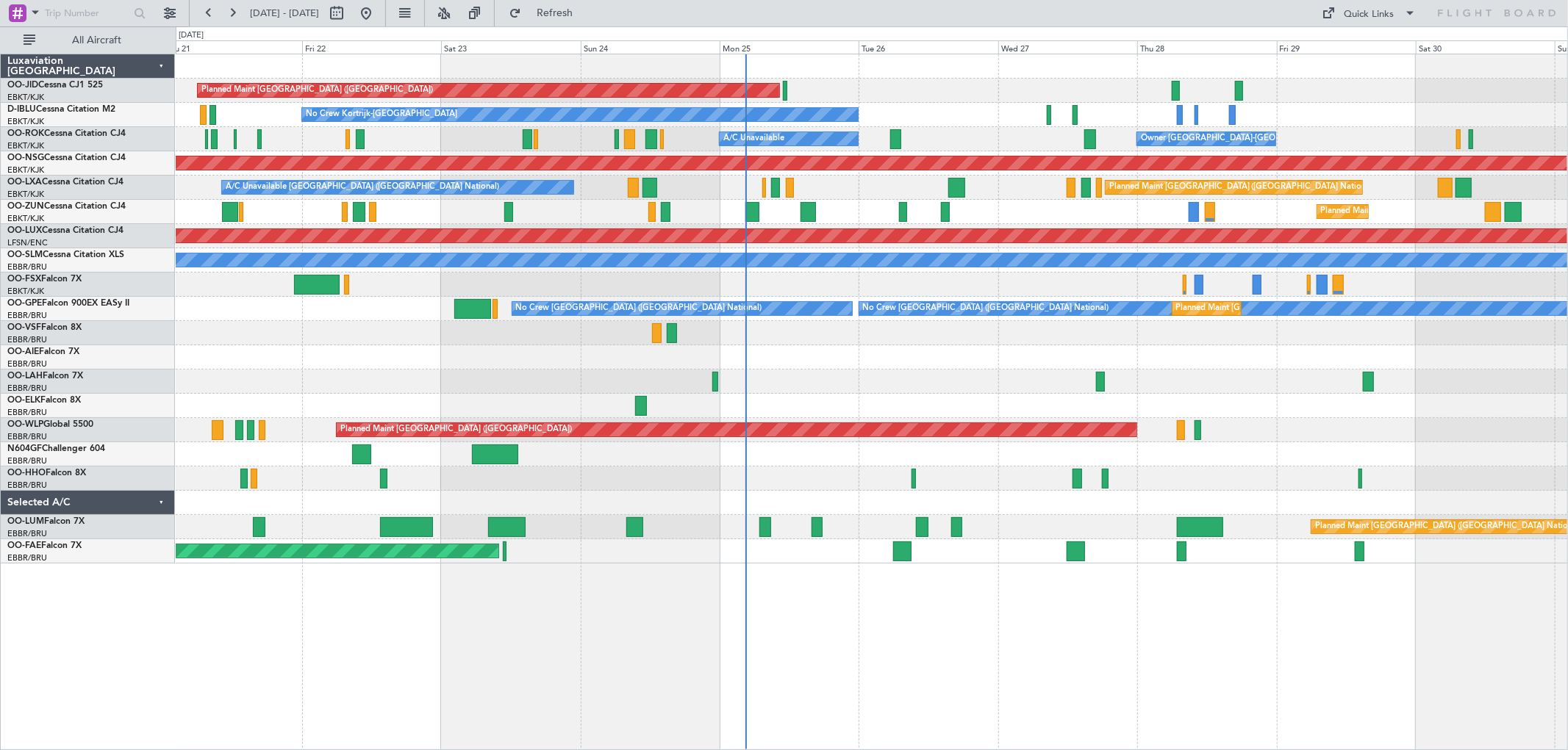
click at [1143, 381] on div "Planned Maint [GEOGRAPHIC_DATA] ([GEOGRAPHIC_DATA]) Planned Maint [GEOGRAPHIC_D…" at bounding box center [871, 309] width 1391 height 510
